Goal: Task Accomplishment & Management: Use online tool/utility

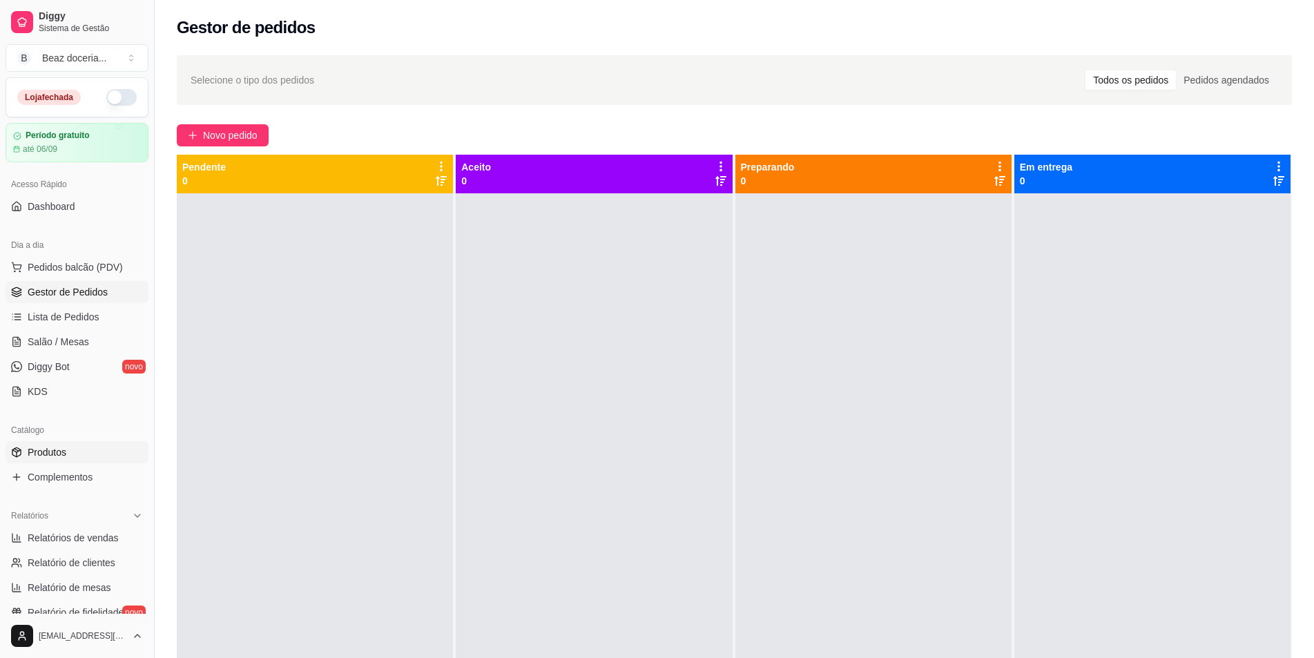
click at [86, 456] on link "Produtos" at bounding box center [77, 452] width 143 height 22
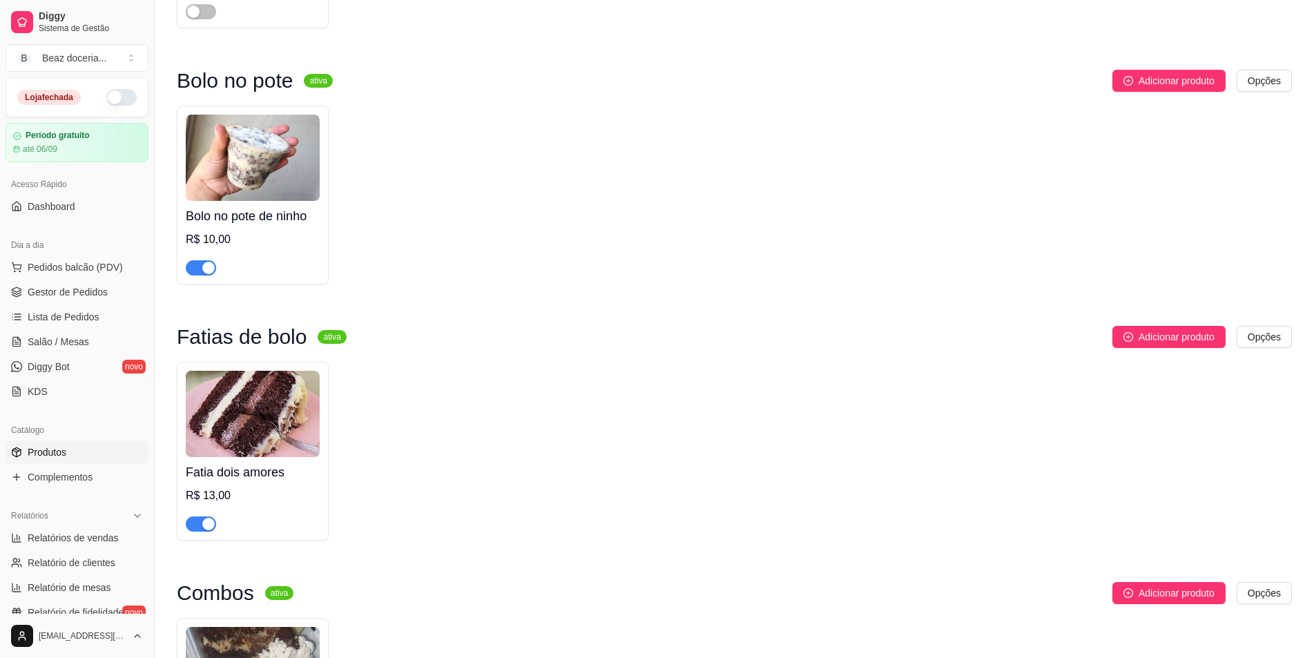
scroll to position [1312, 0]
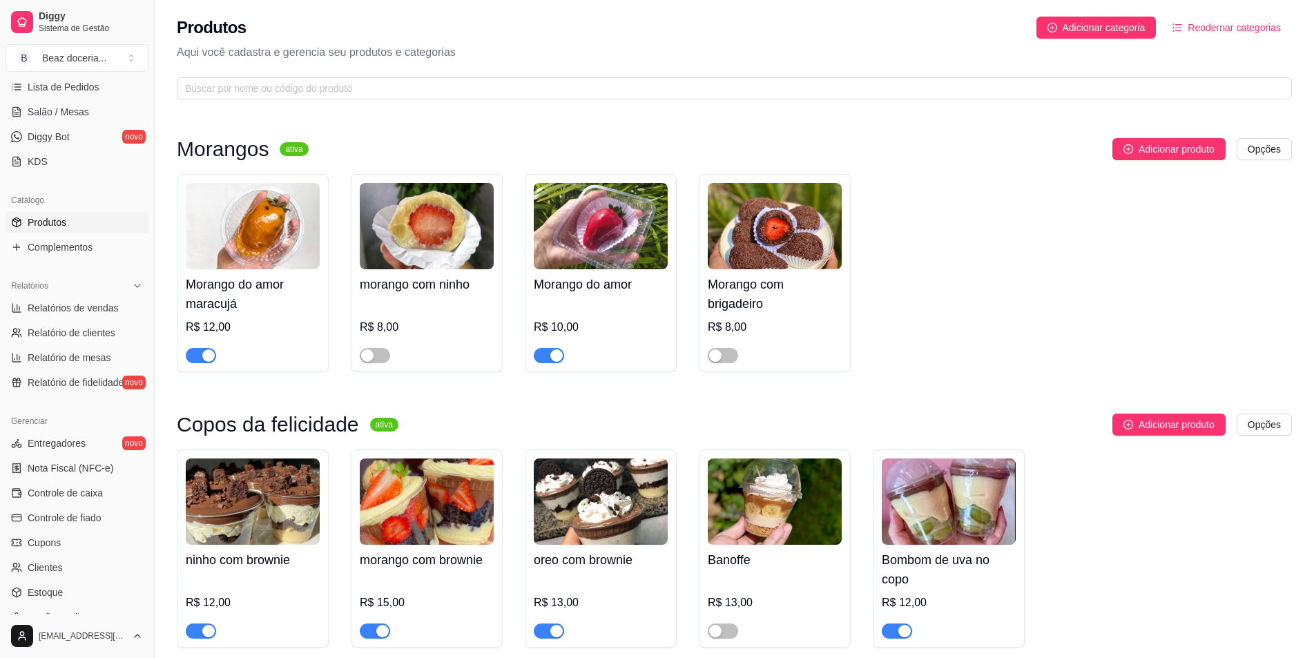
scroll to position [253, 0]
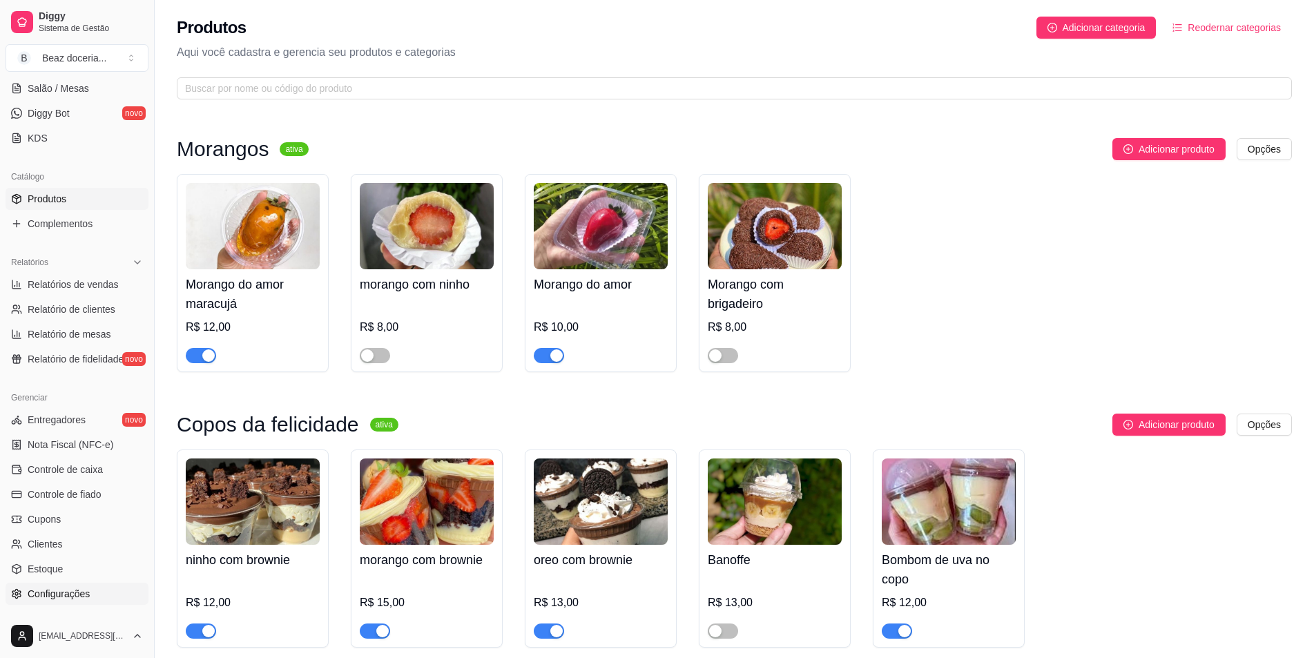
click at [90, 590] on link "Configurações" at bounding box center [77, 594] width 143 height 22
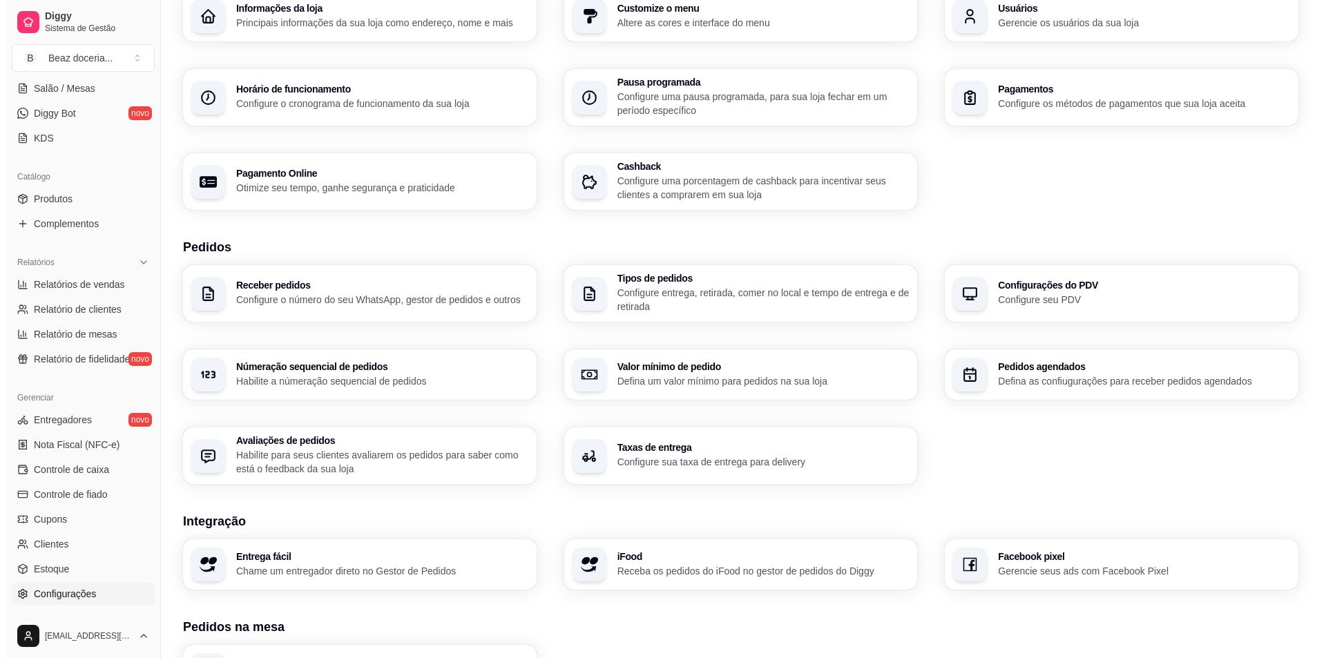
scroll to position [138, 0]
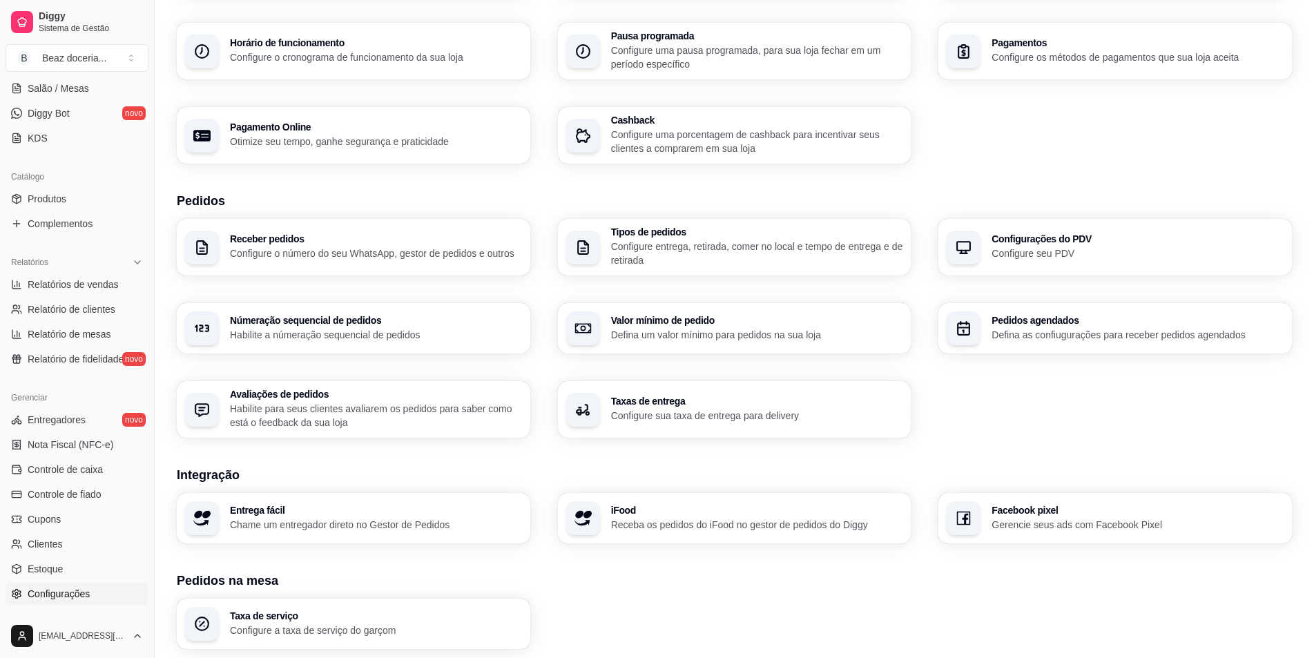
click at [347, 521] on p "Chame um entregador direto no Gestor de Pedidos" at bounding box center [376, 525] width 292 height 14
click at [684, 502] on div "iFood Receba os pedidos do iFood no gestor de pedidos do Diggy" at bounding box center [734, 518] width 343 height 49
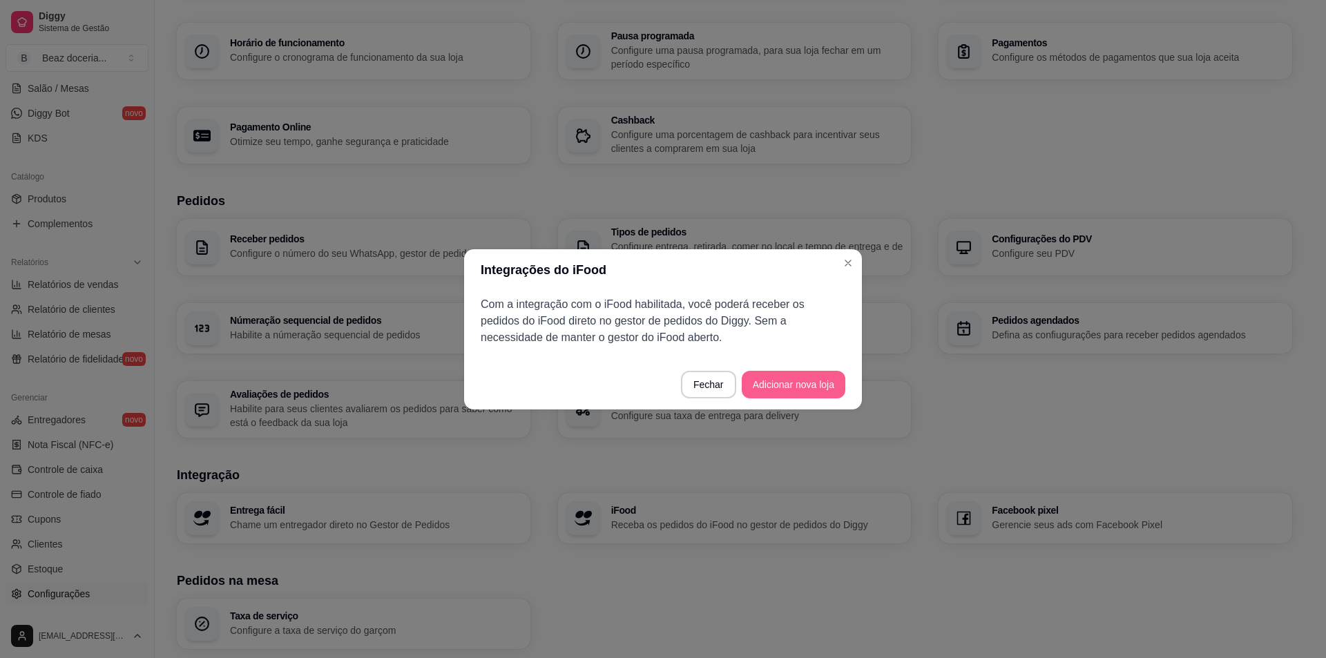
click at [785, 380] on button "Adicionar nova loja" at bounding box center [794, 385] width 104 height 28
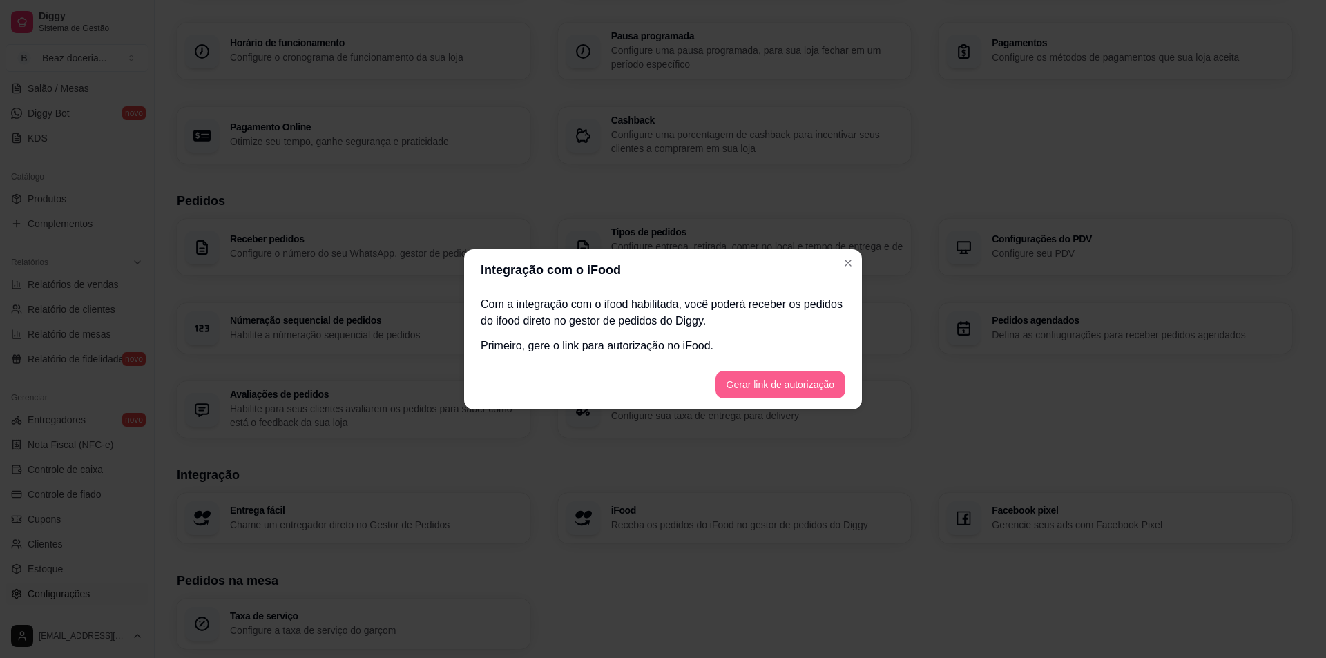
click at [789, 379] on button "Gerar link de autorização" at bounding box center [780, 385] width 130 height 28
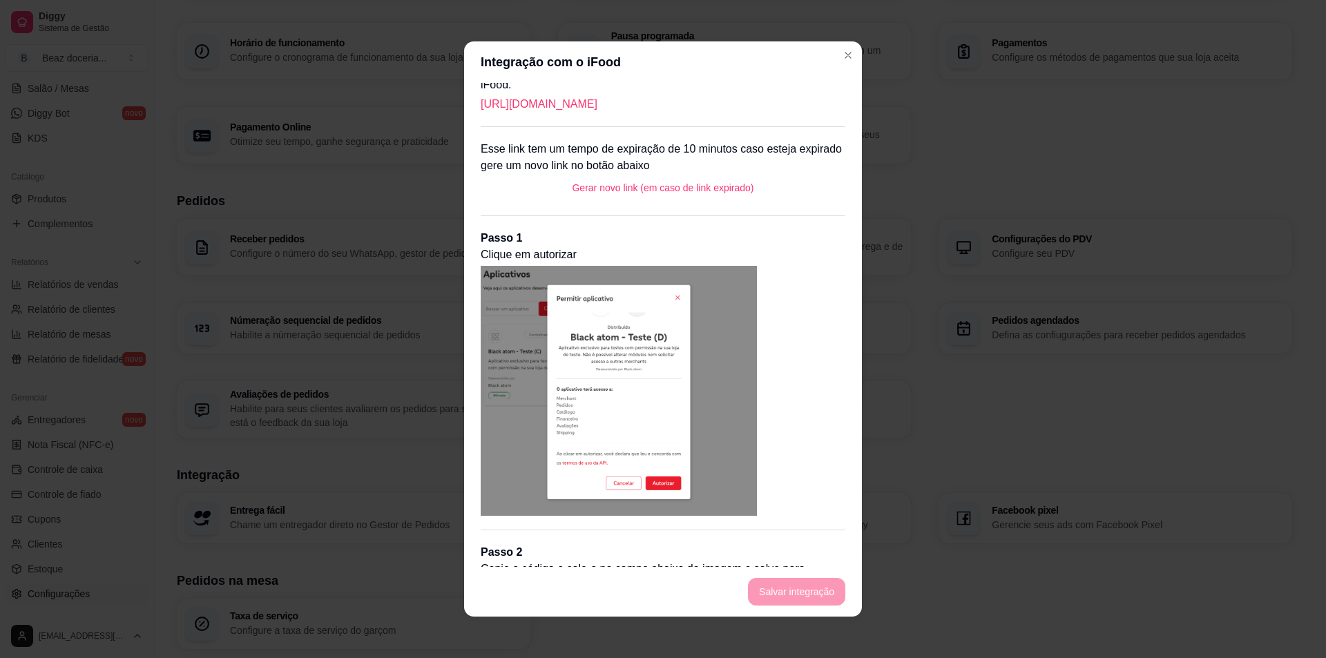
scroll to position [0, 0]
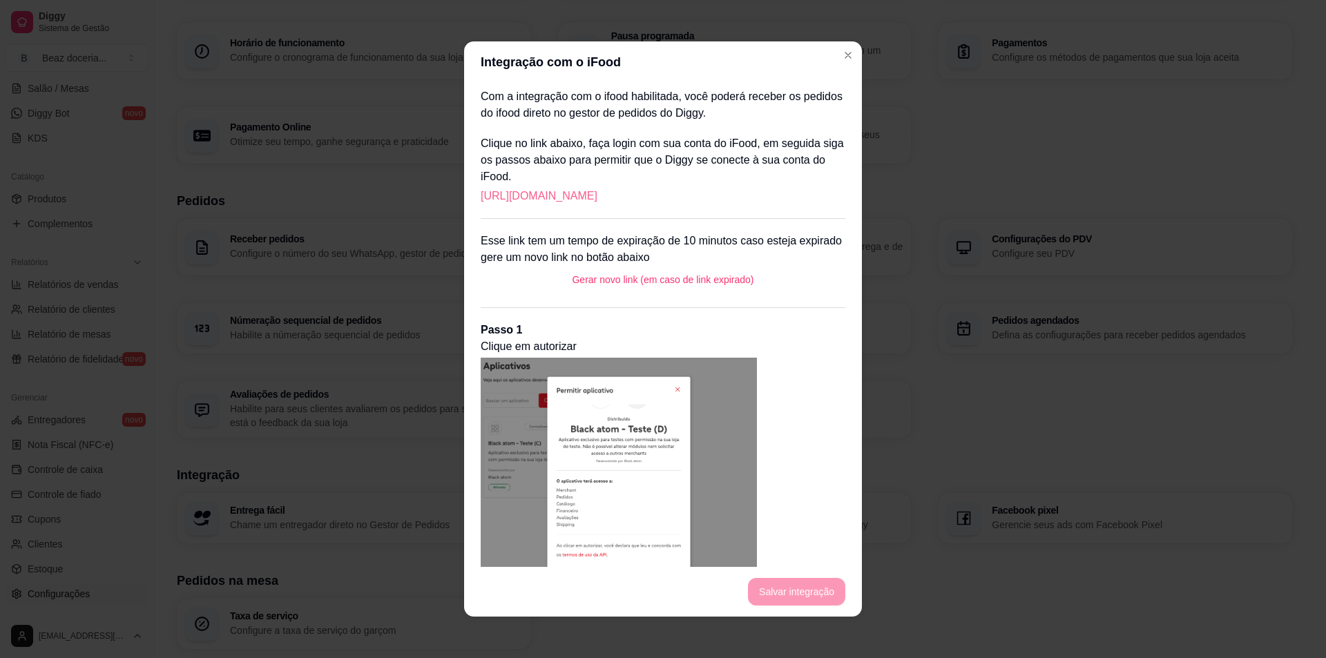
click at [597, 193] on link "[URL][DOMAIN_NAME]" at bounding box center [539, 196] width 117 height 17
click at [597, 195] on link "[URL][DOMAIN_NAME]" at bounding box center [539, 196] width 117 height 17
